Goal: Subscribe to service/newsletter

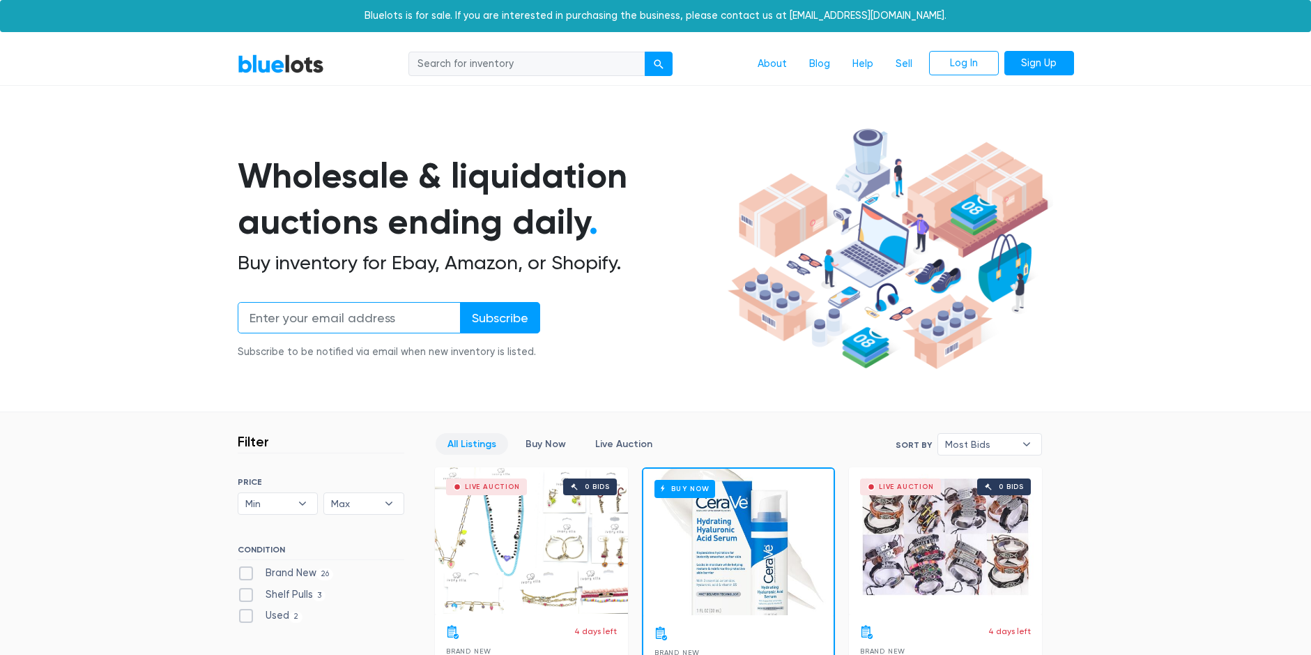
click at [275, 314] on input "email" at bounding box center [349, 317] width 223 height 31
type input "shoptrendzboutique@gmail.com"
click at [497, 322] on input "Subscribe" at bounding box center [500, 317] width 80 height 31
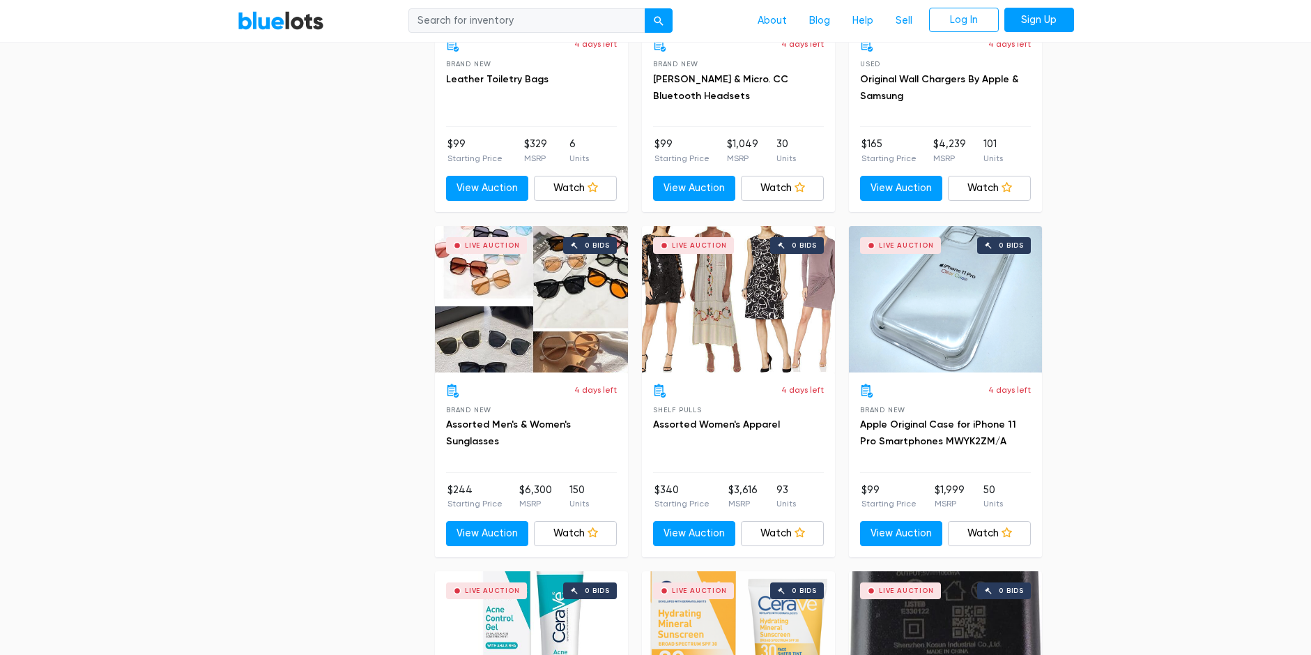
scroll to position [3443, 0]
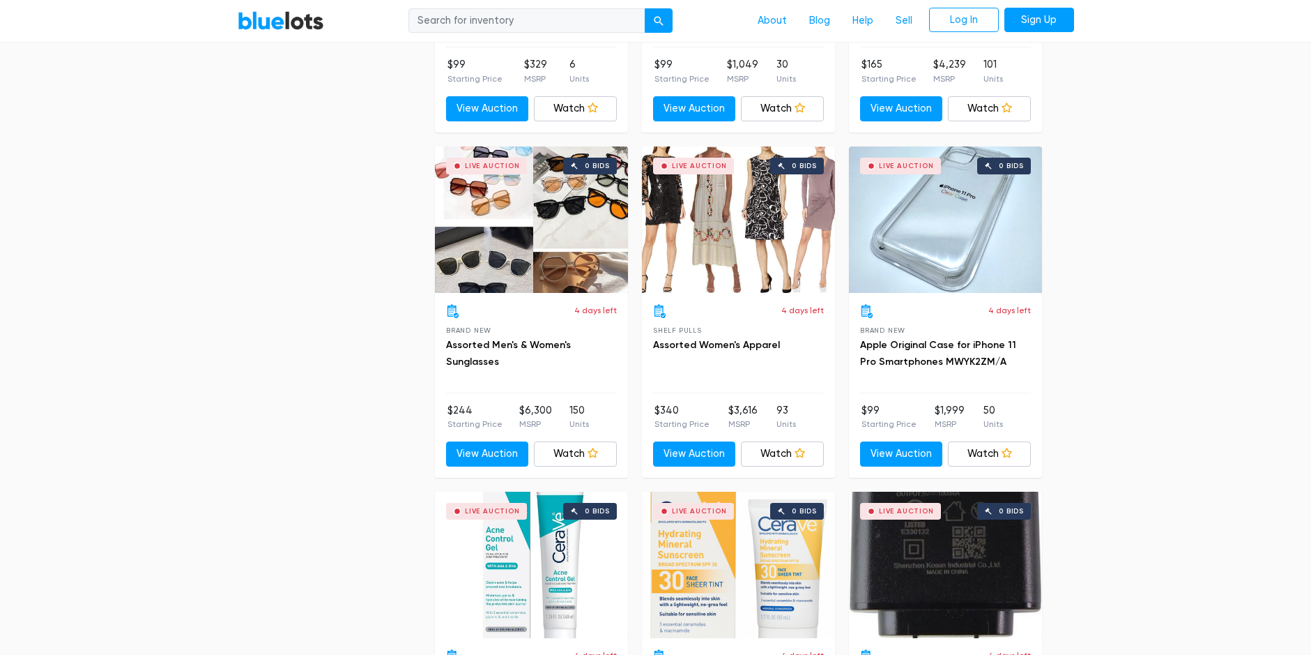
click at [768, 252] on div "Live Auction 0 bids" at bounding box center [738, 219] width 193 height 146
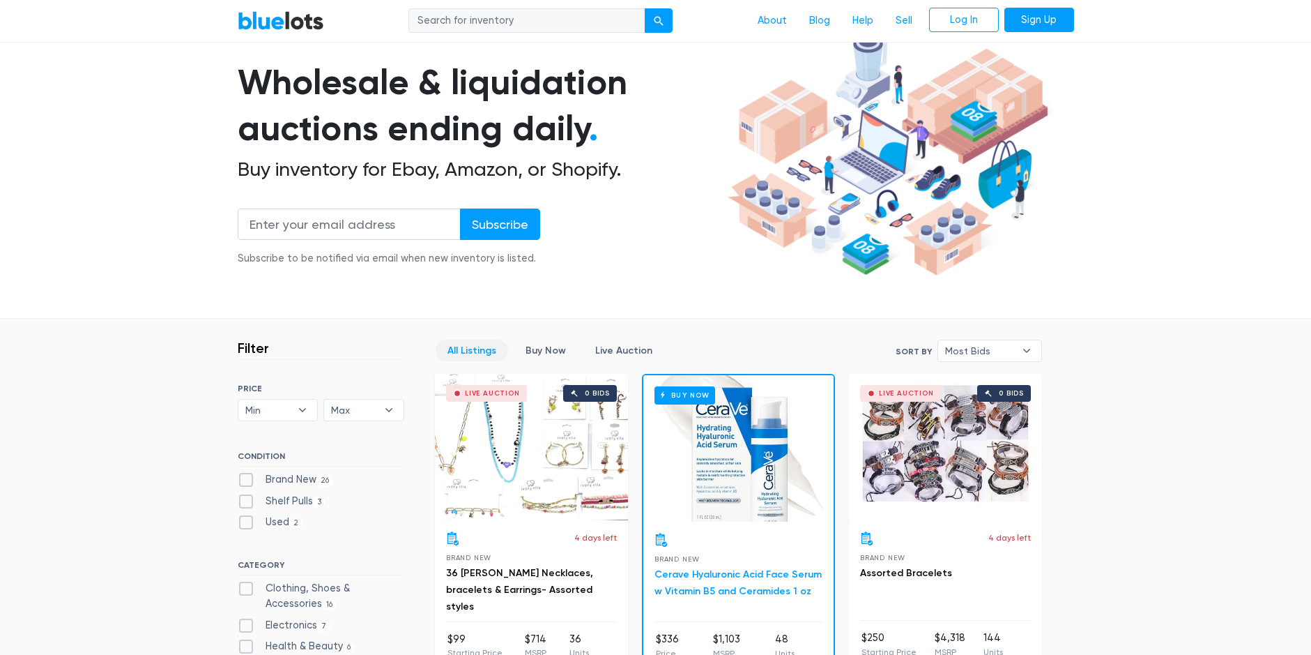
scroll to position [279, 0]
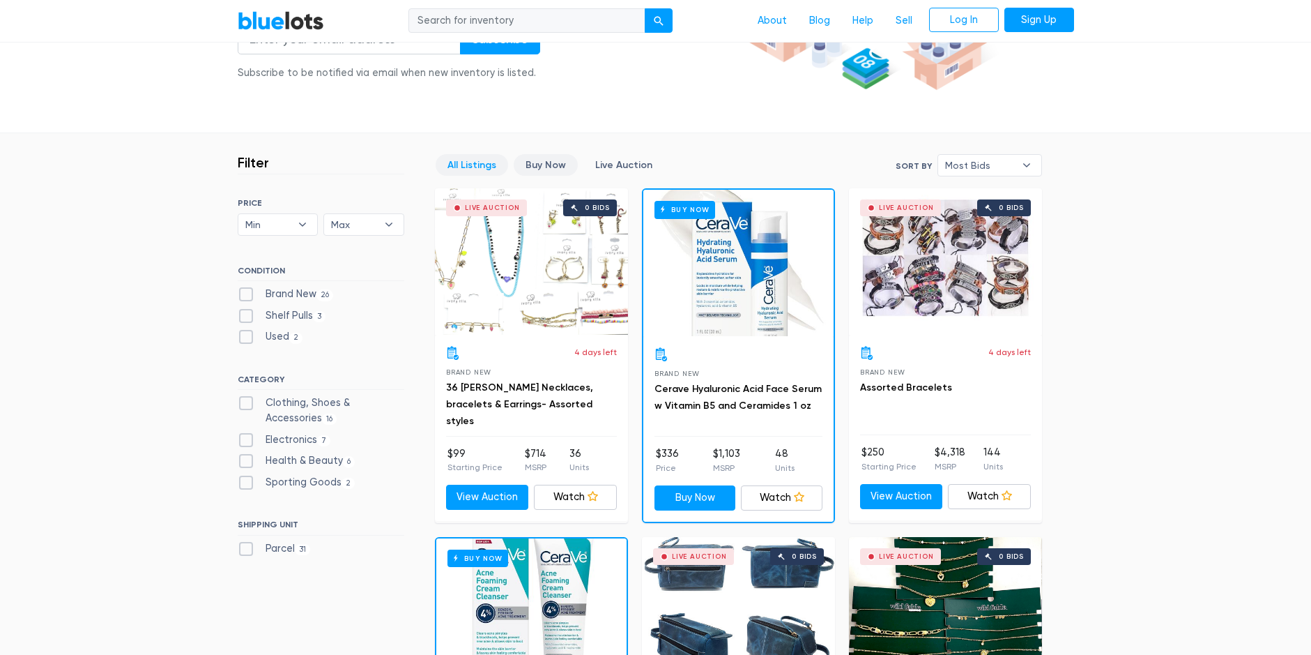
click at [563, 170] on link "Buy Now" at bounding box center [546, 165] width 64 height 22
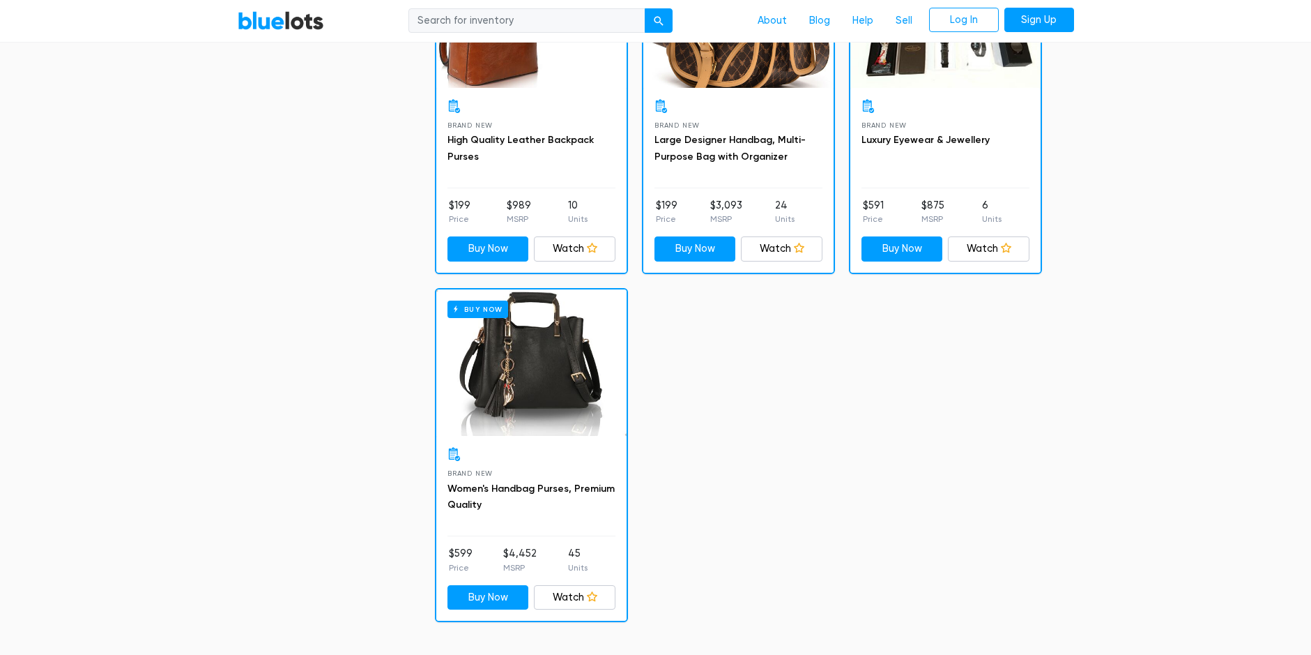
scroll to position [3094, 0]
